Goal: Find contact information: Find contact information

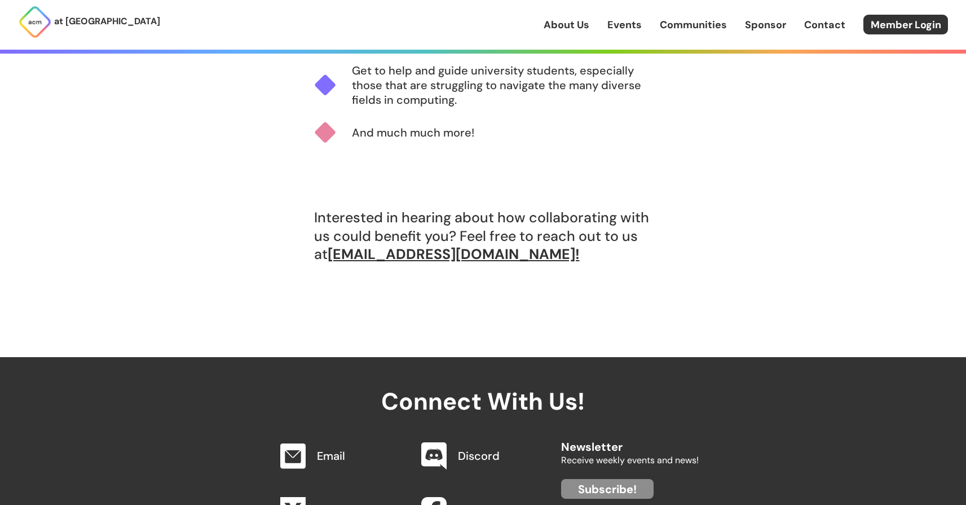
scroll to position [1094, 0]
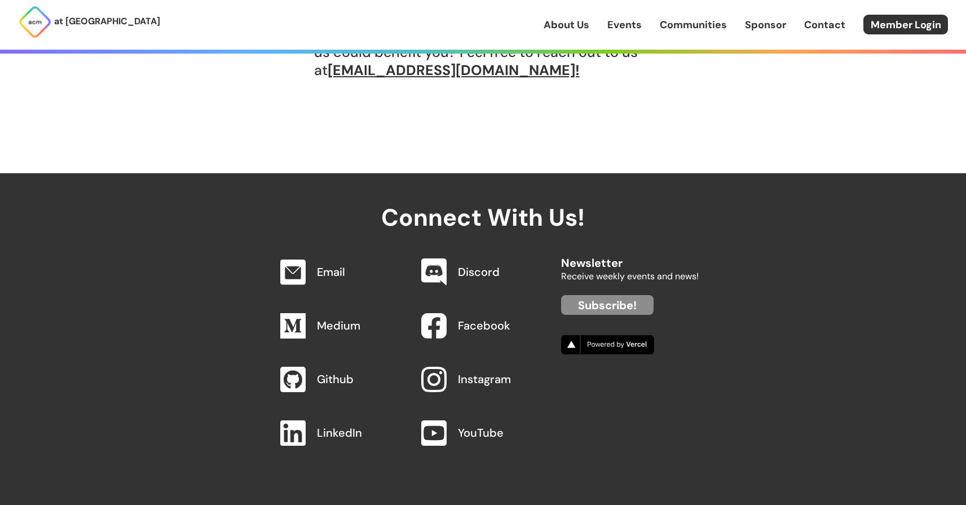
click at [572, 14] on div "at [GEOGRAPHIC_DATA] About Us Events Communities Sponsor Contact Member Login" at bounding box center [483, 25] width 966 height 50
click at [567, 21] on link "About Us" at bounding box center [566, 24] width 46 height 15
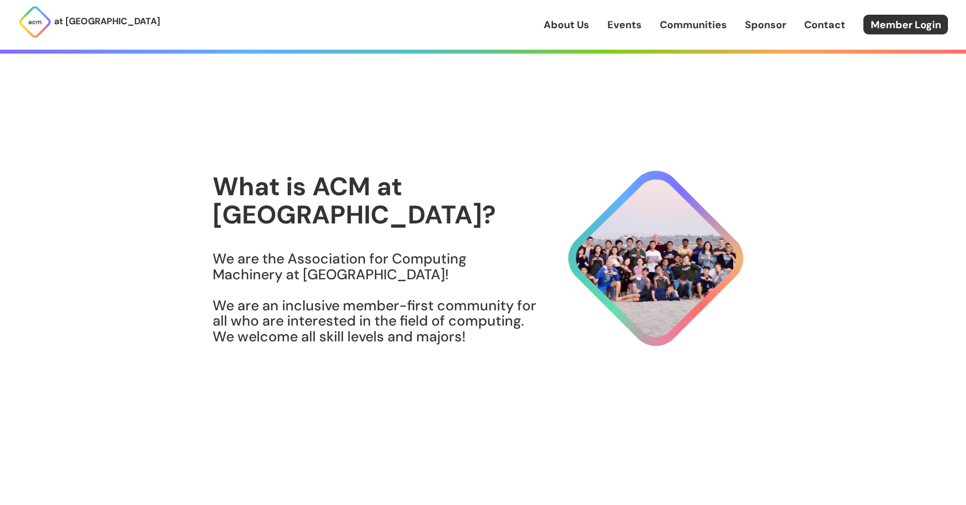
scroll to position [3, 0]
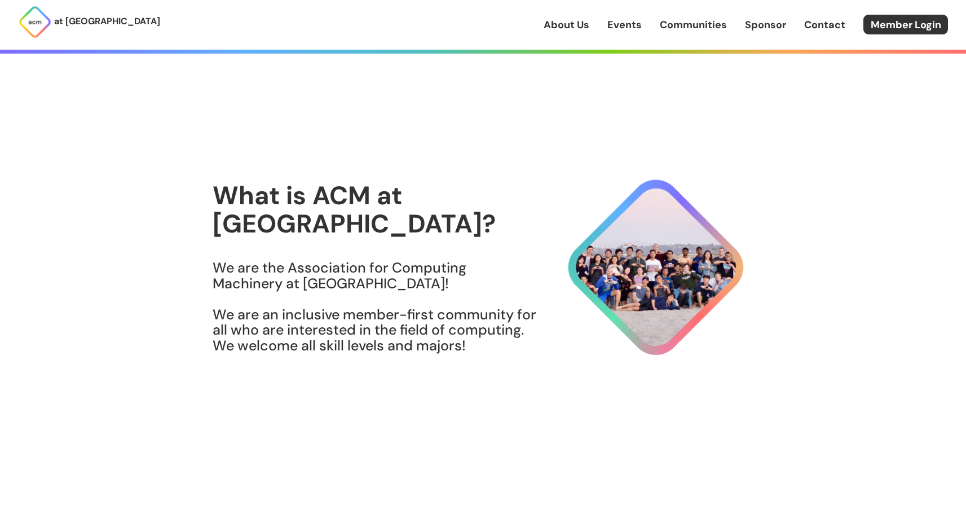
click at [817, 37] on div "at [GEOGRAPHIC_DATA] About Us Events Communities Sponsor Contact Member Login" at bounding box center [483, 25] width 966 height 50
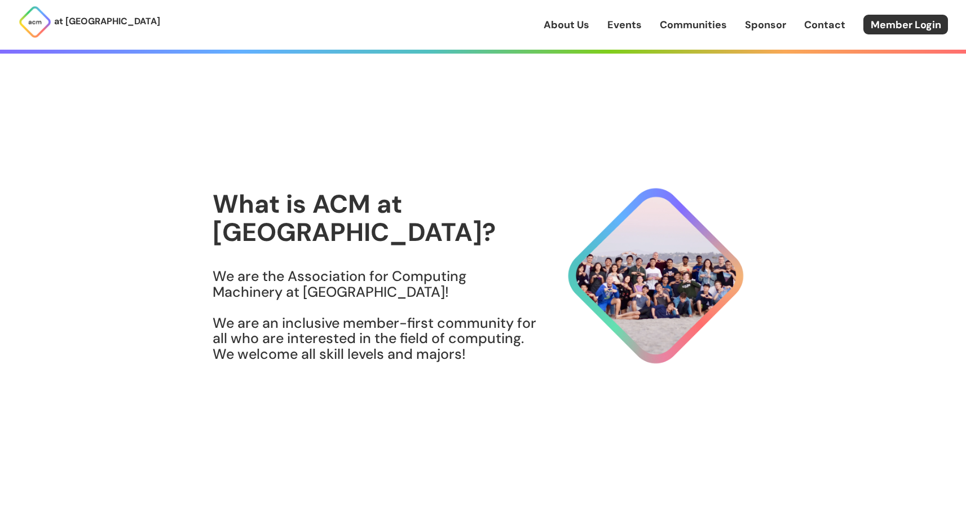
scroll to position [0, 0]
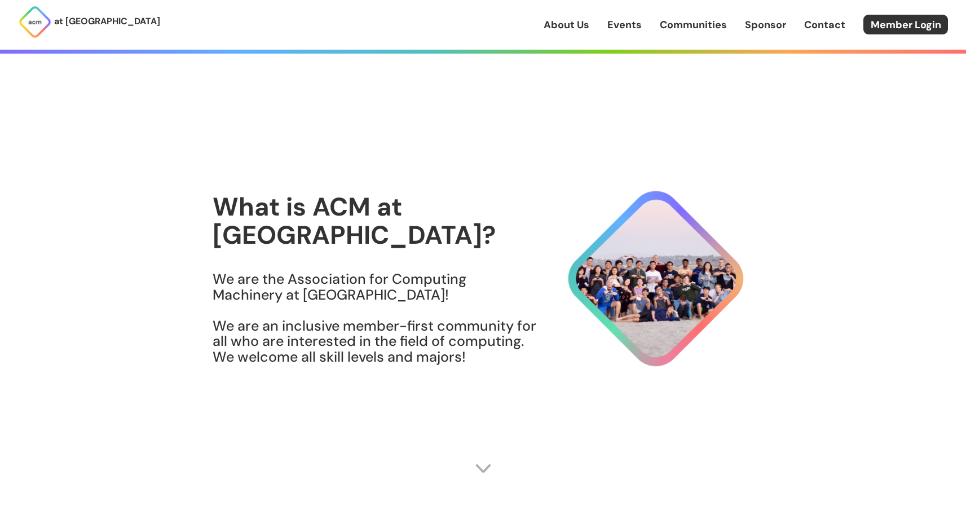
click at [821, 6] on div "at [GEOGRAPHIC_DATA] About Us Events Communities Sponsor Contact Member Login" at bounding box center [483, 25] width 966 height 50
click at [821, 25] on link "Contact" at bounding box center [824, 24] width 41 height 15
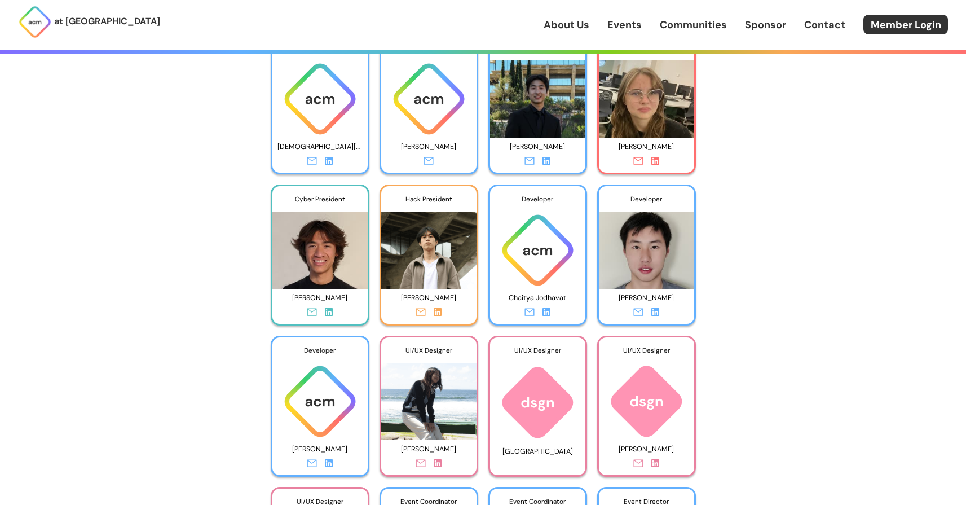
scroll to position [2191, 0]
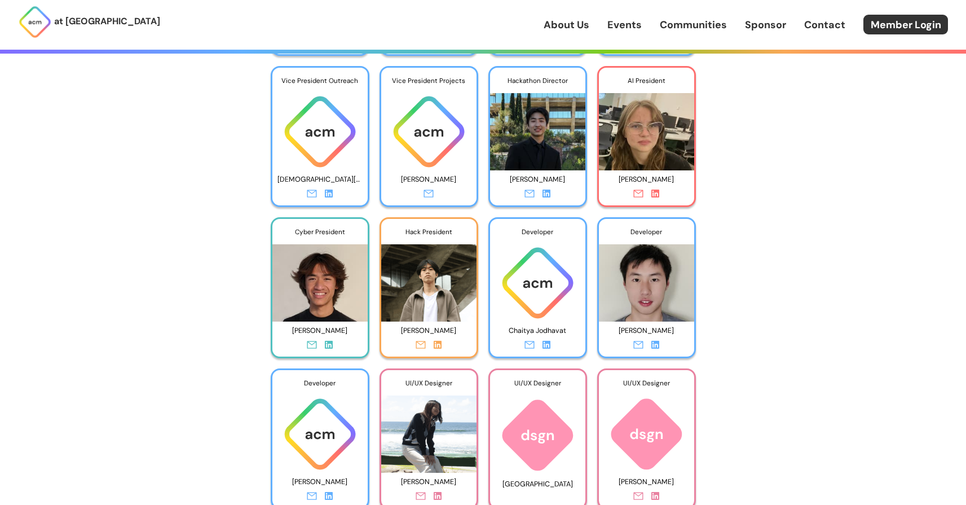
click at [626, 143] on img at bounding box center [646, 127] width 95 height 86
click at [657, 195] on icon at bounding box center [655, 193] width 8 height 8
click at [548, 192] on icon at bounding box center [546, 193] width 8 height 8
